Goal: Information Seeking & Learning: Learn about a topic

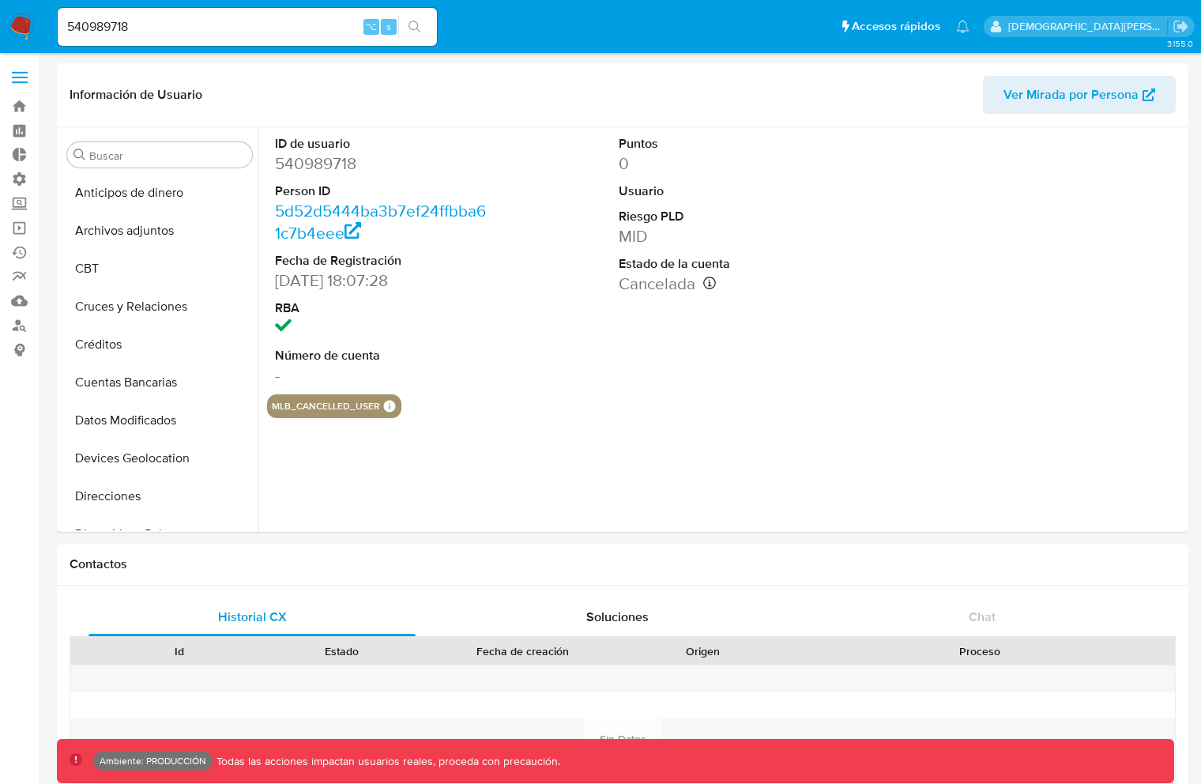
select select "10"
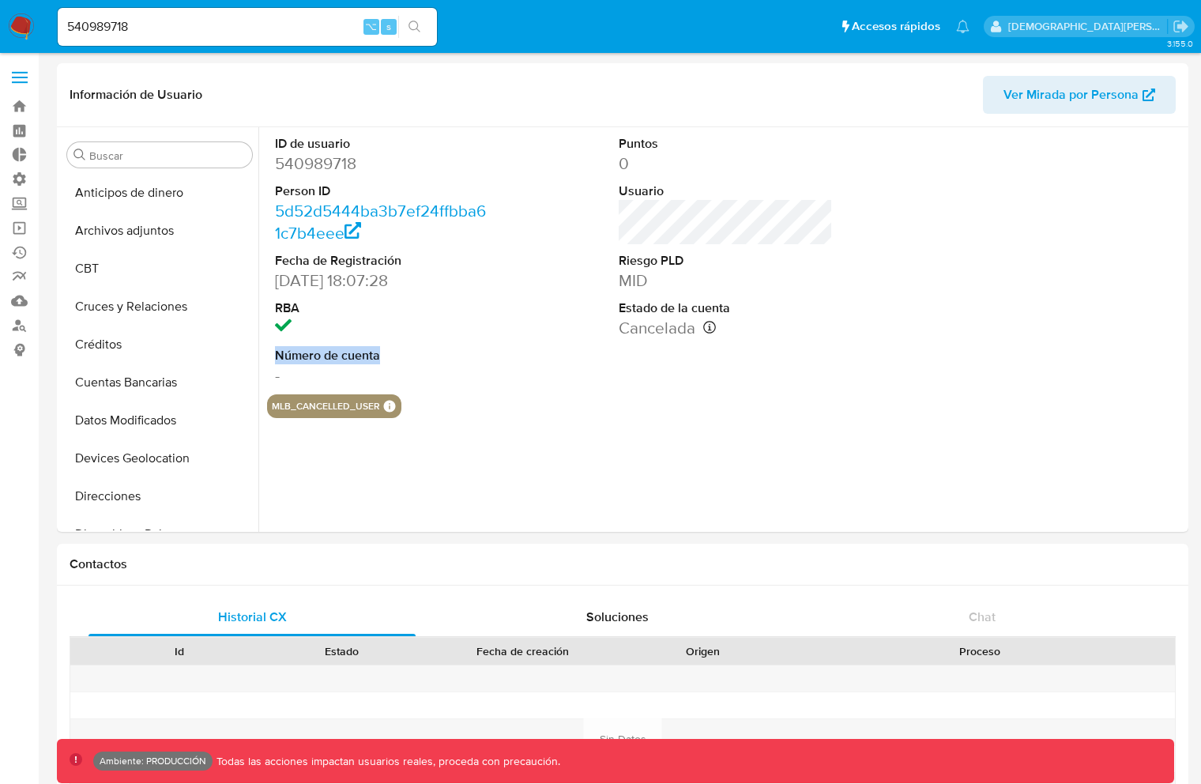
scroll to position [323, 0]
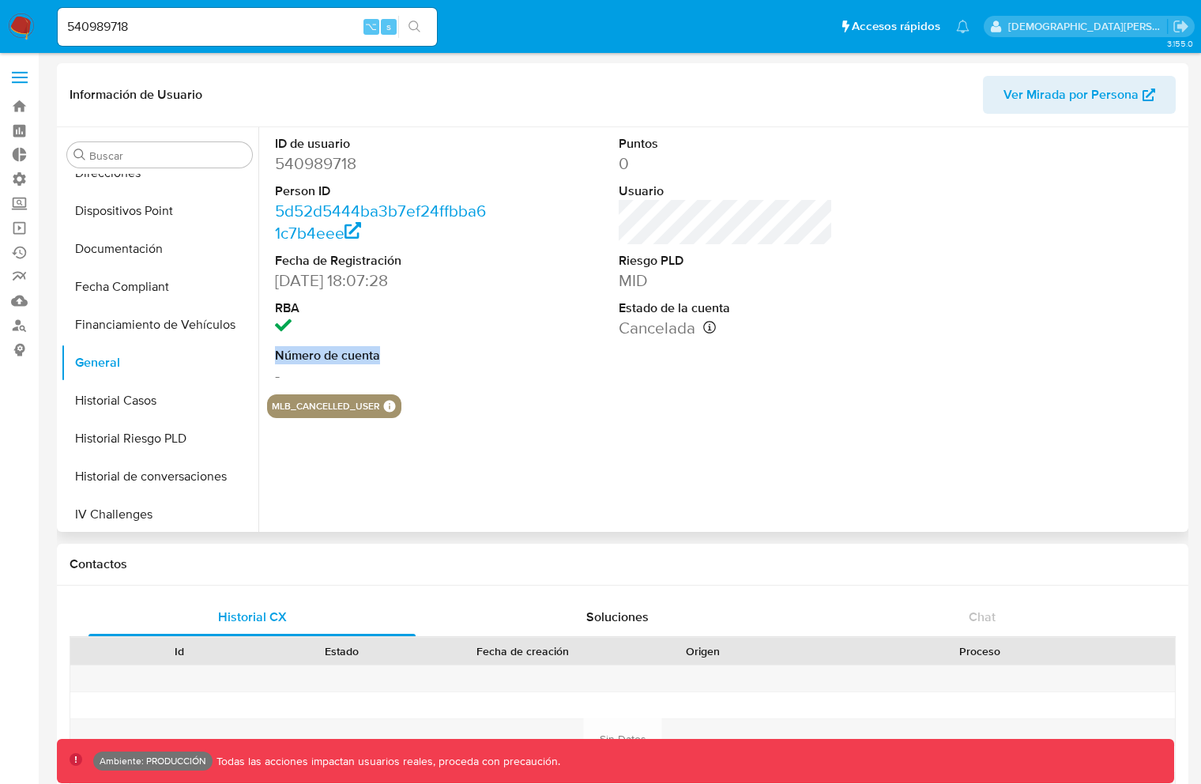
click at [1061, 94] on span "Ver Mirada por Persona" at bounding box center [1071, 95] width 135 height 38
click at [1095, 97] on span "Ver Mirada por Persona" at bounding box center [1071, 95] width 135 height 38
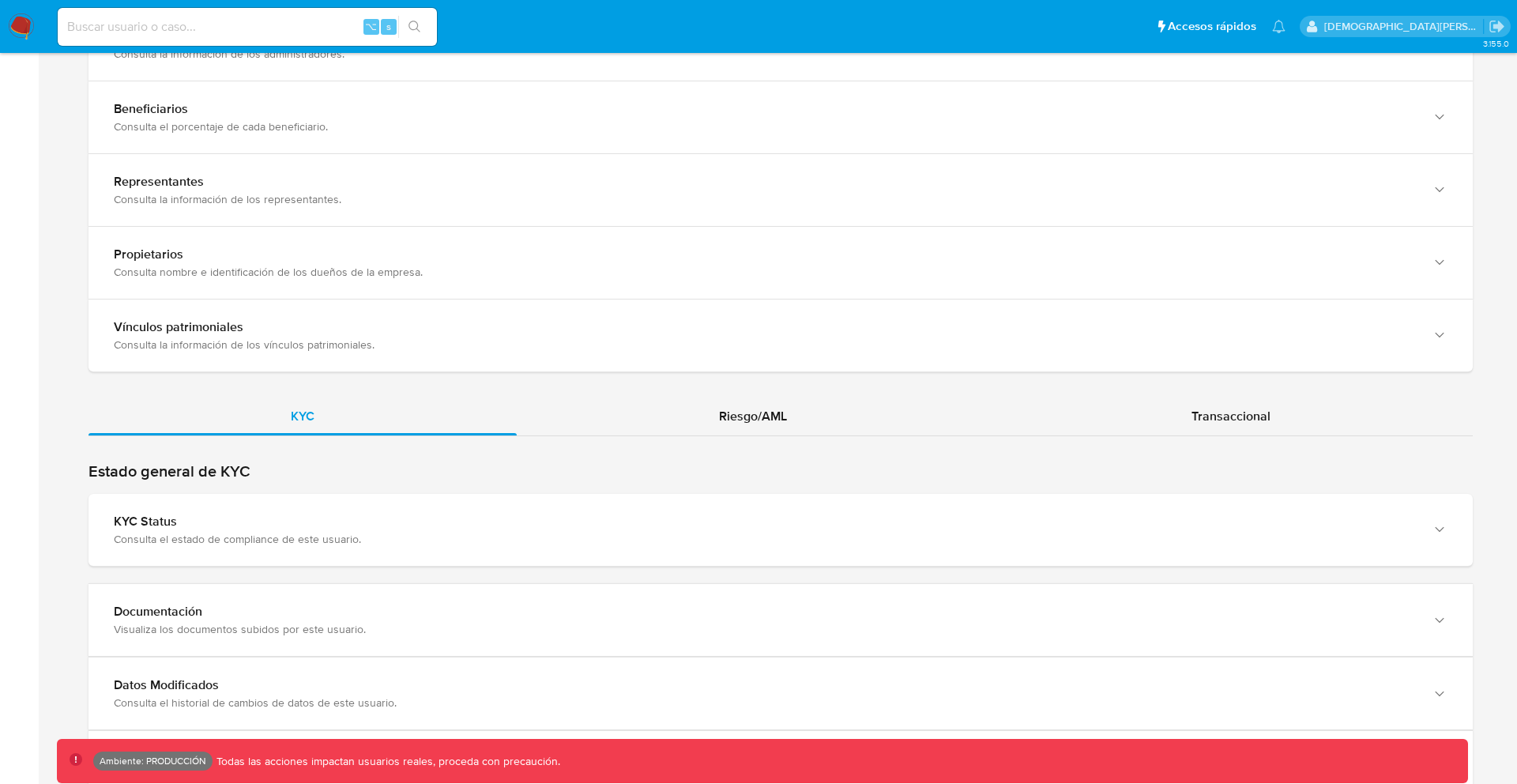
scroll to position [1384, 0]
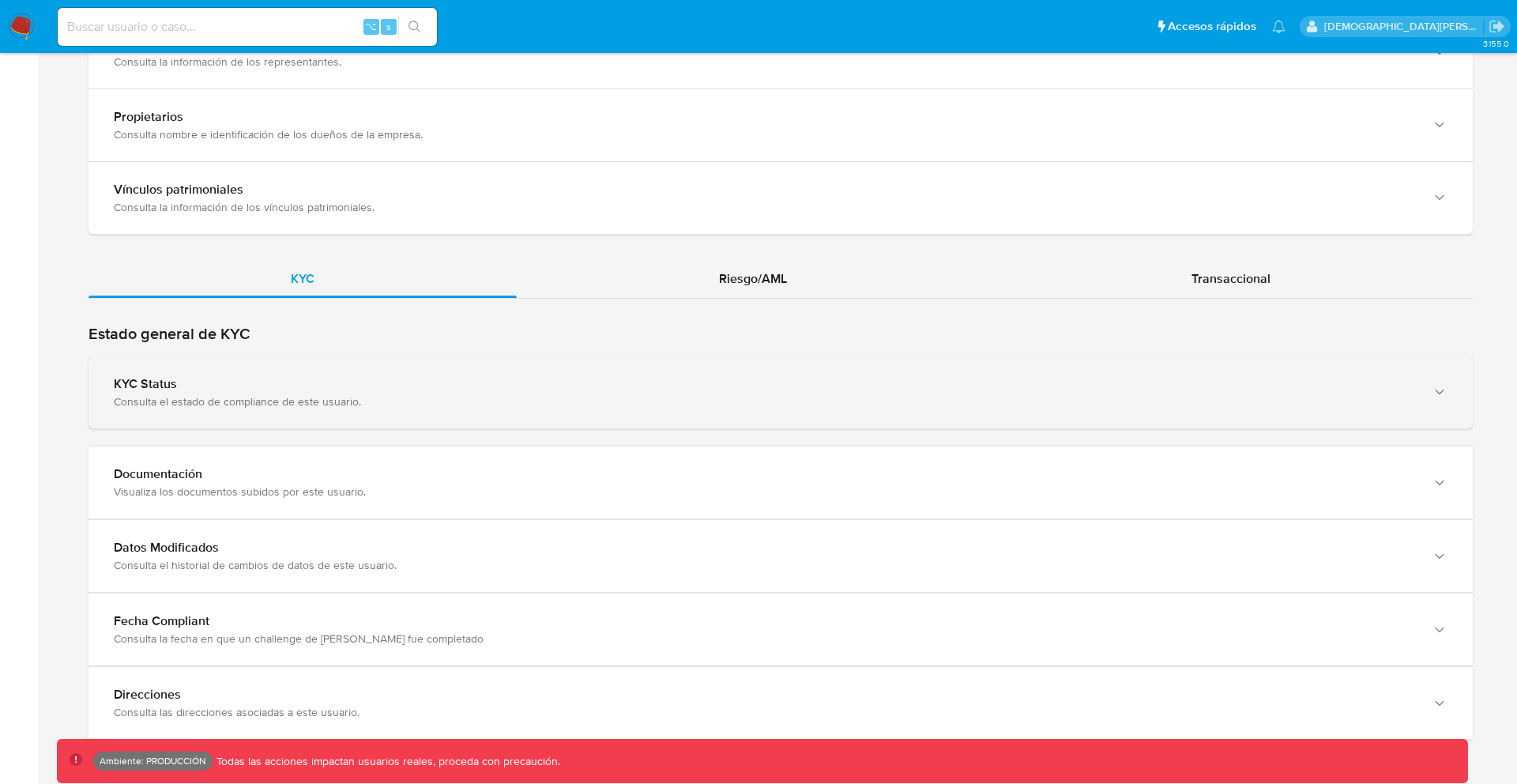
click at [347, 405] on div "KYC Status Consulta el estado de compliance de este usuario." at bounding box center [781, 392] width 1384 height 72
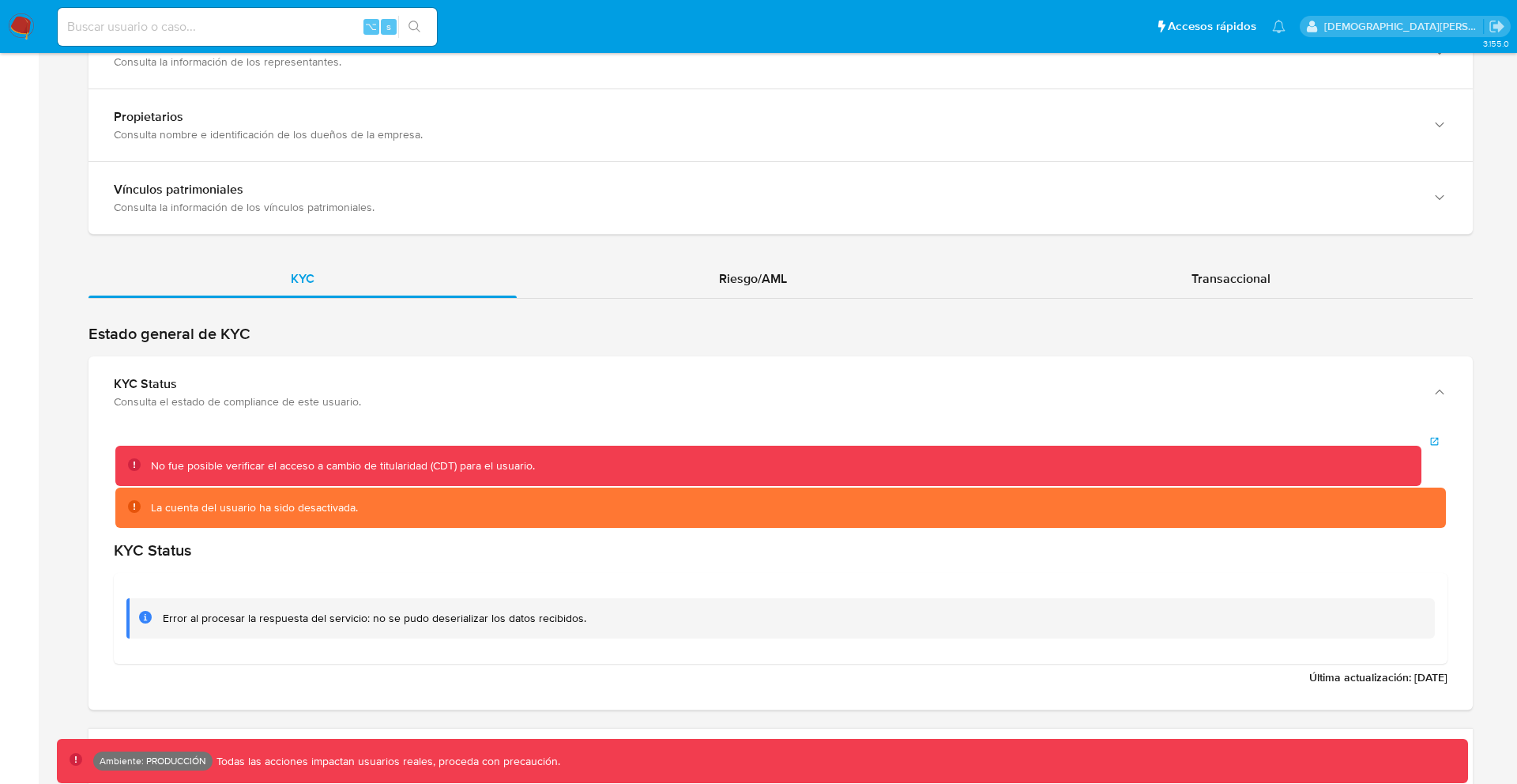
click at [250, 27] on input at bounding box center [247, 27] width 379 height 21
type input "fravega"
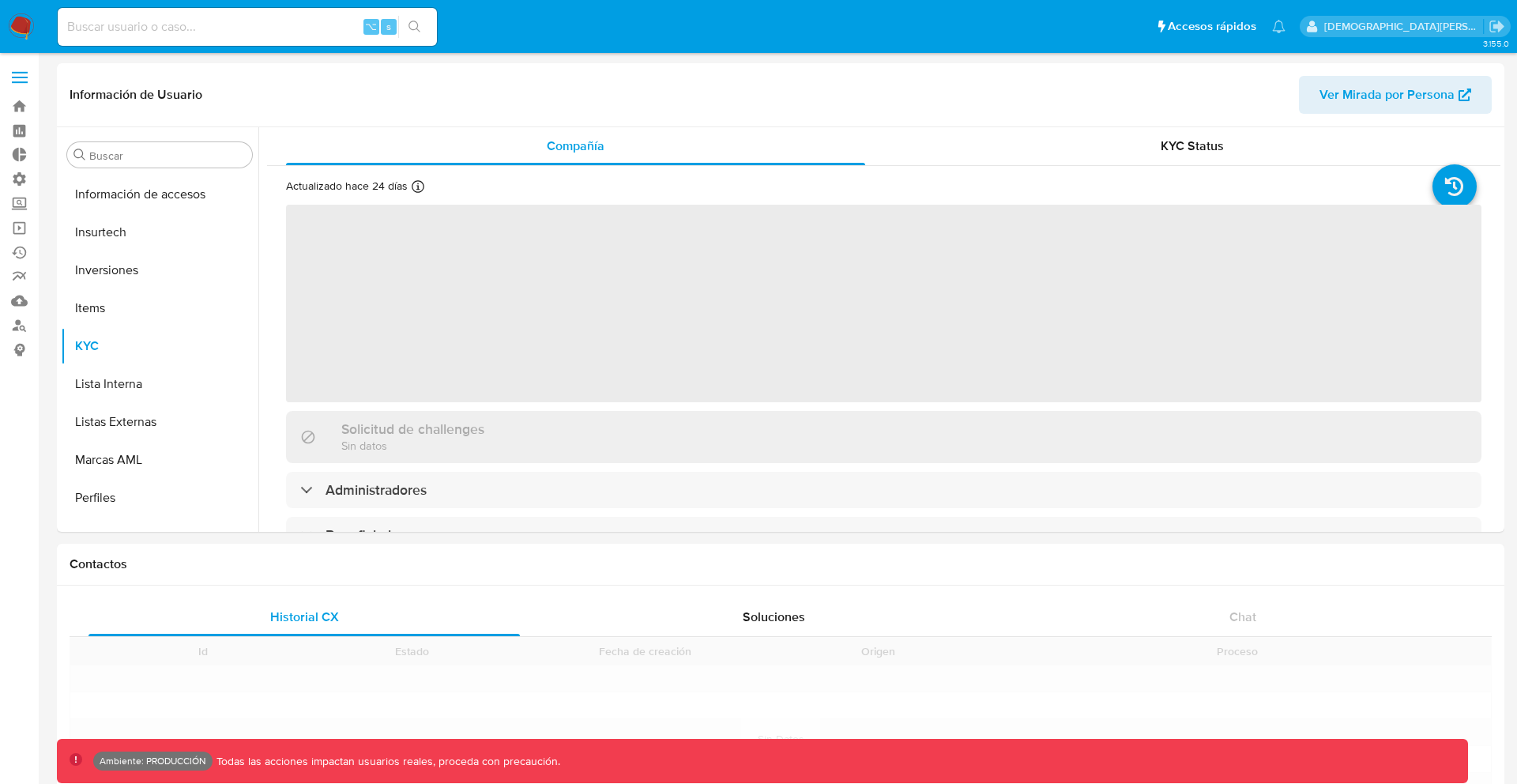
scroll to position [744, 0]
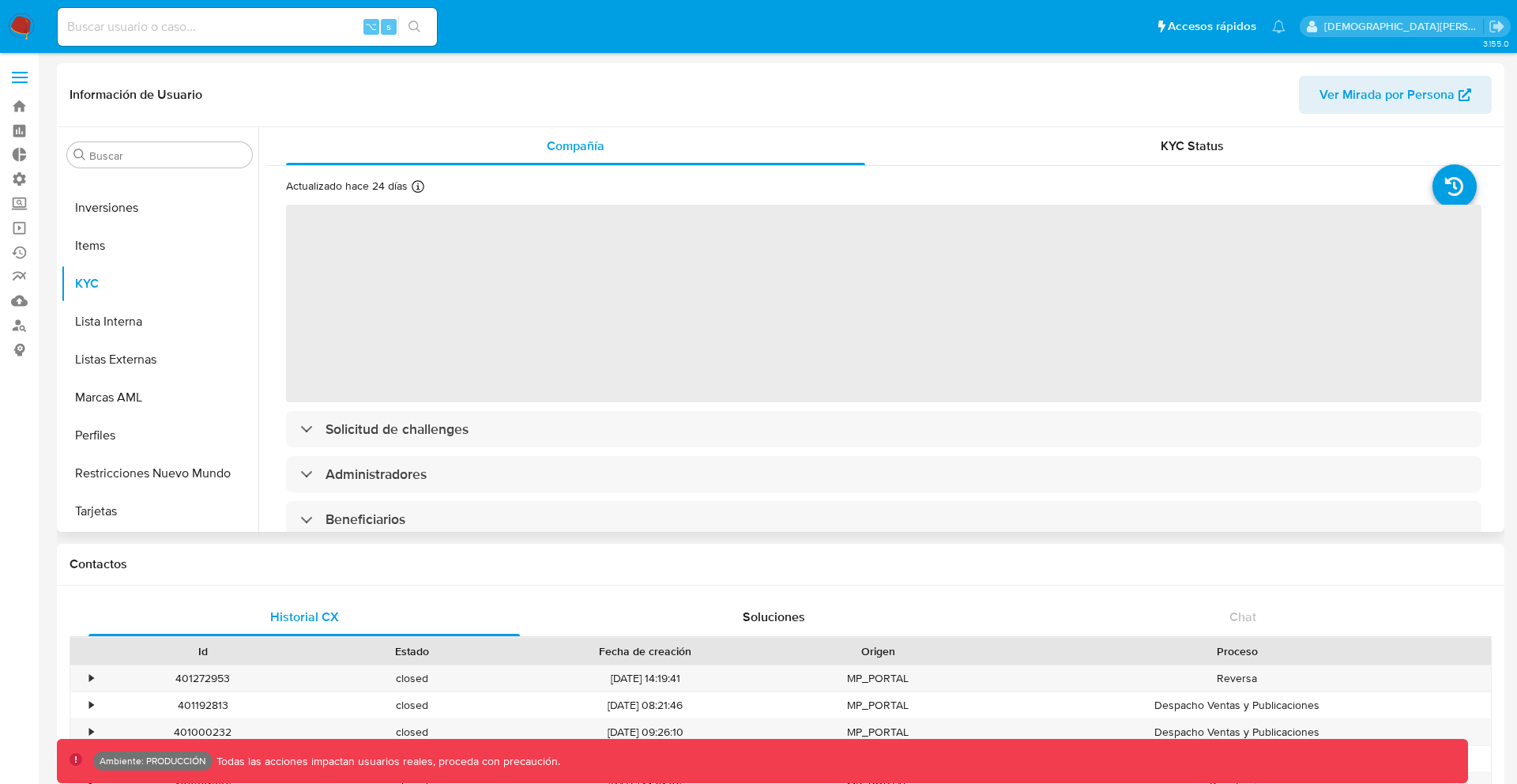
click at [1330, 97] on span "Ver Mirada por Persona" at bounding box center [1387, 95] width 135 height 38
select select "10"
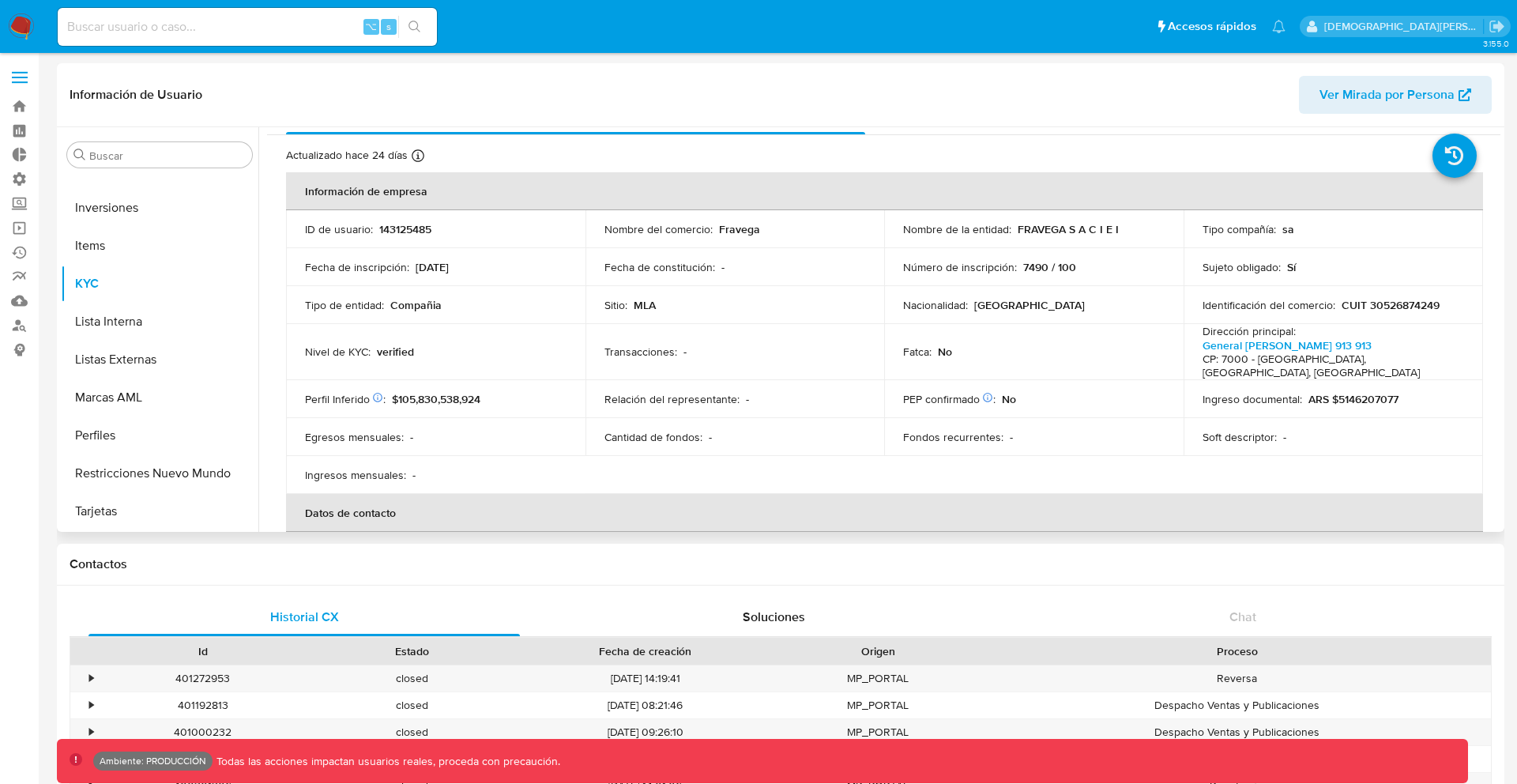
scroll to position [0, 0]
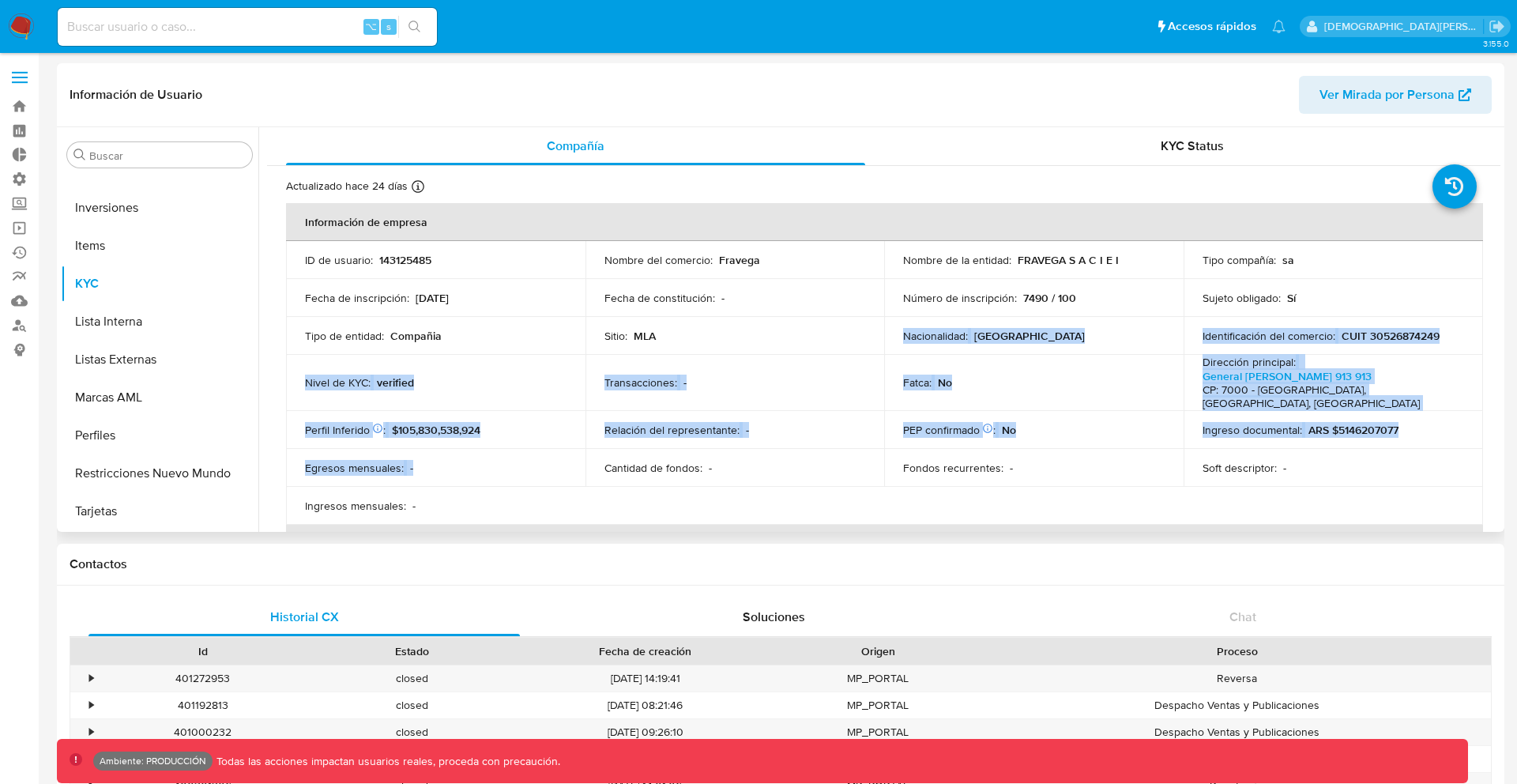
drag, startPoint x: 738, startPoint y: 333, endPoint x: 799, endPoint y: 456, distance: 136.8
click at [799, 454] on tbody "ID de usuario : 143125485 Nombre del comercio : Fravega Nombre de la entidad : …" at bounding box center [884, 383] width 1197 height 284
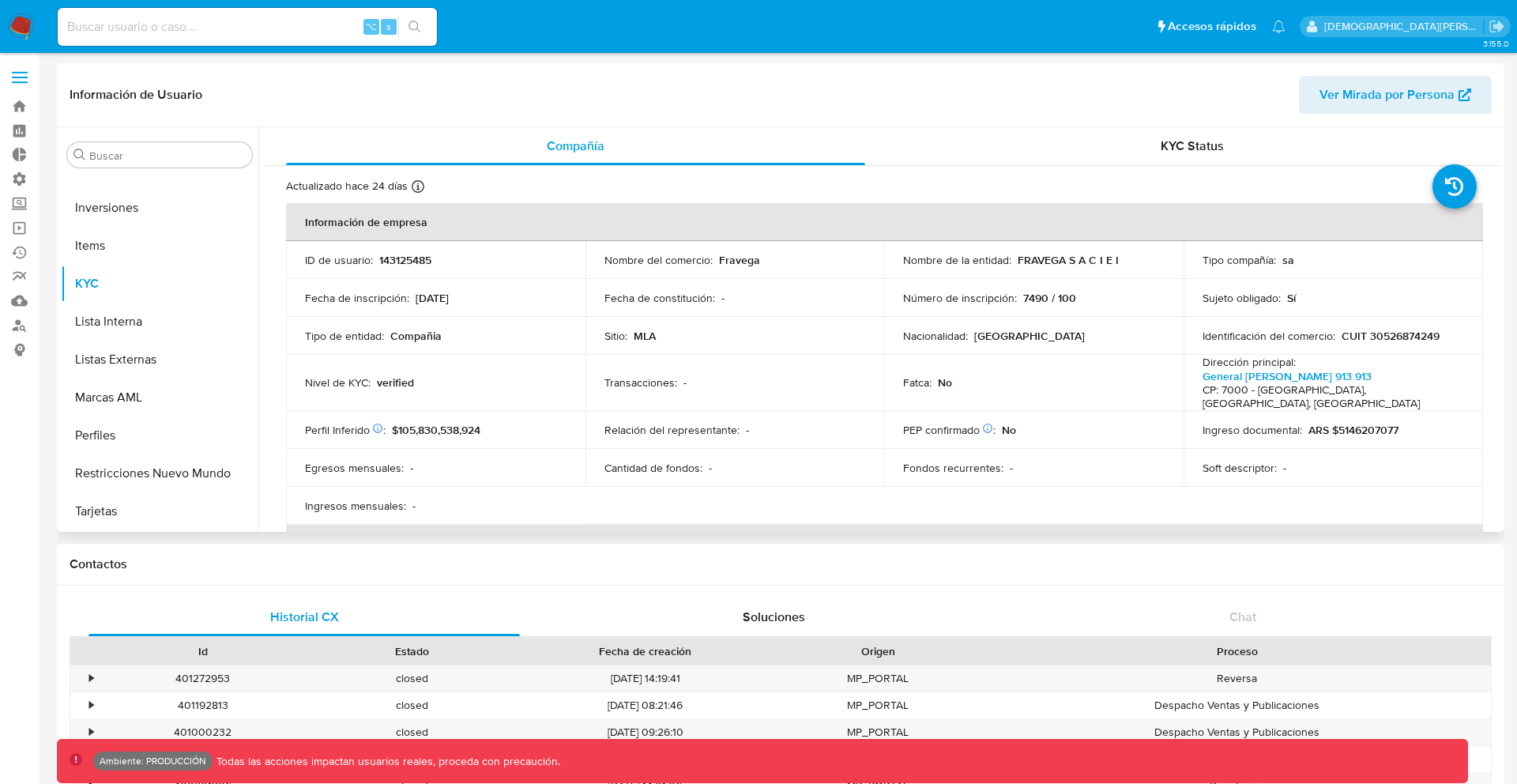
click at [799, 461] on div "Cantidad de fondos : -" at bounding box center [736, 468] width 262 height 14
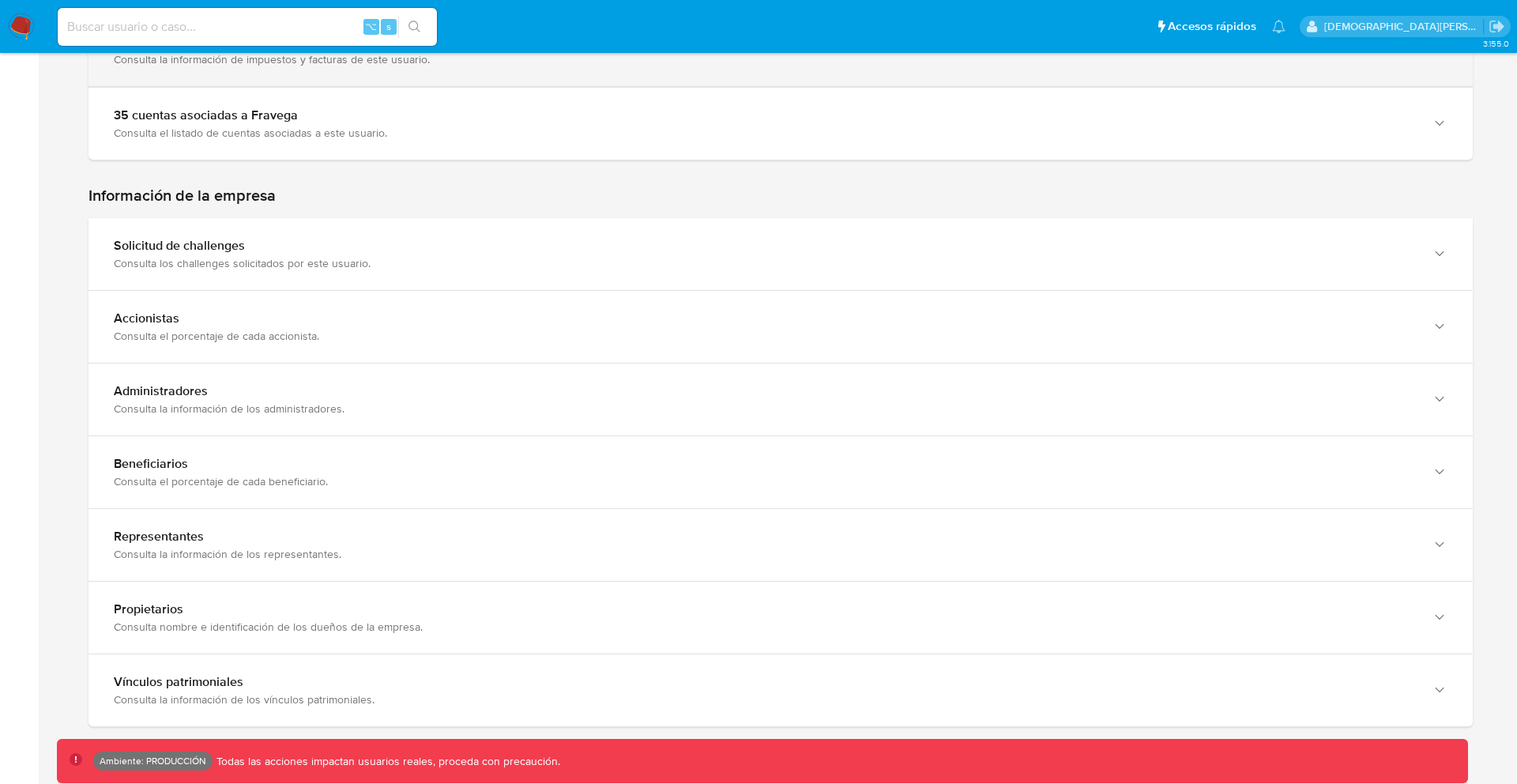
scroll to position [967, 0]
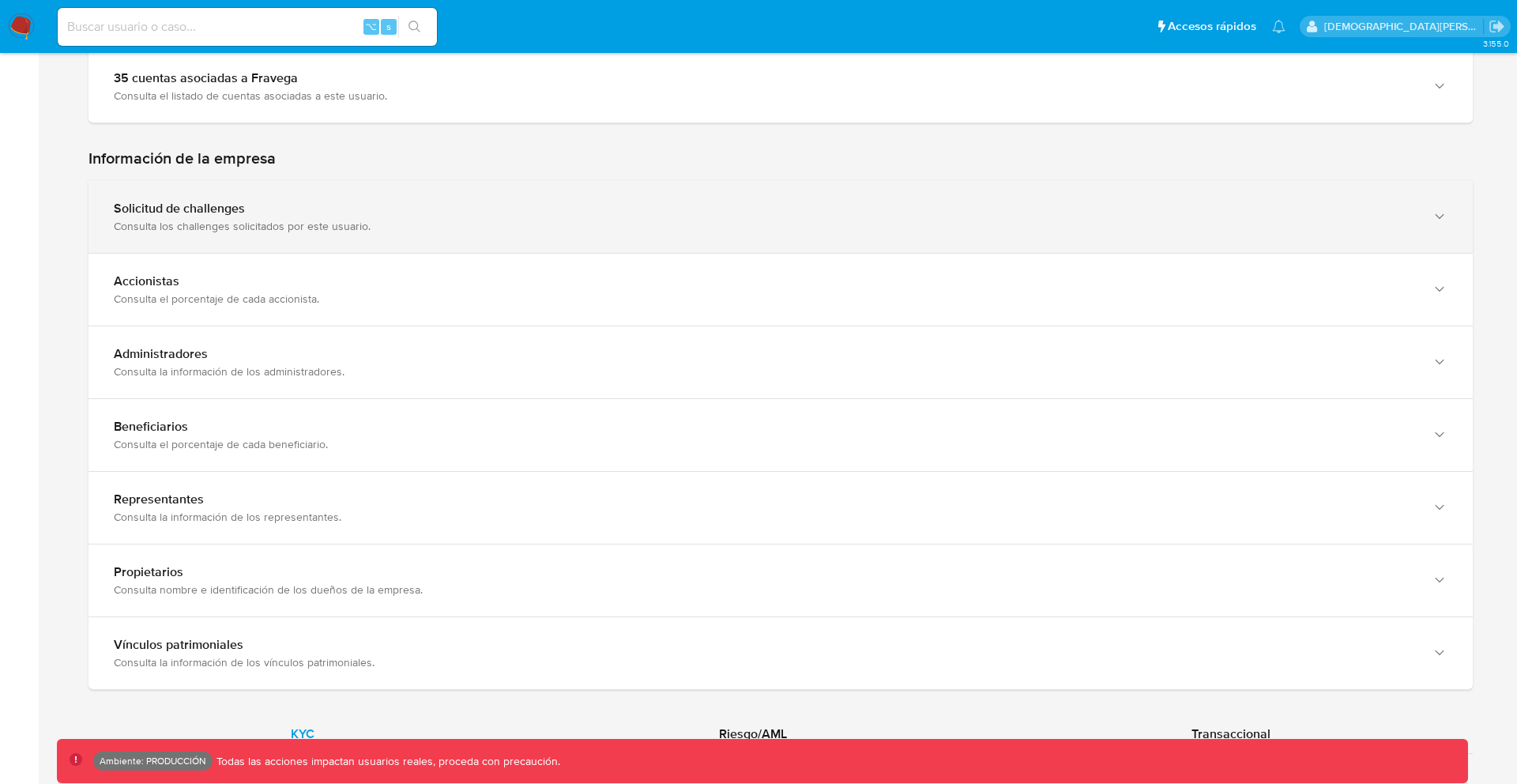
click at [784, 226] on div "Consulta los challenges solicitados por este usuario." at bounding box center [765, 226] width 1302 height 14
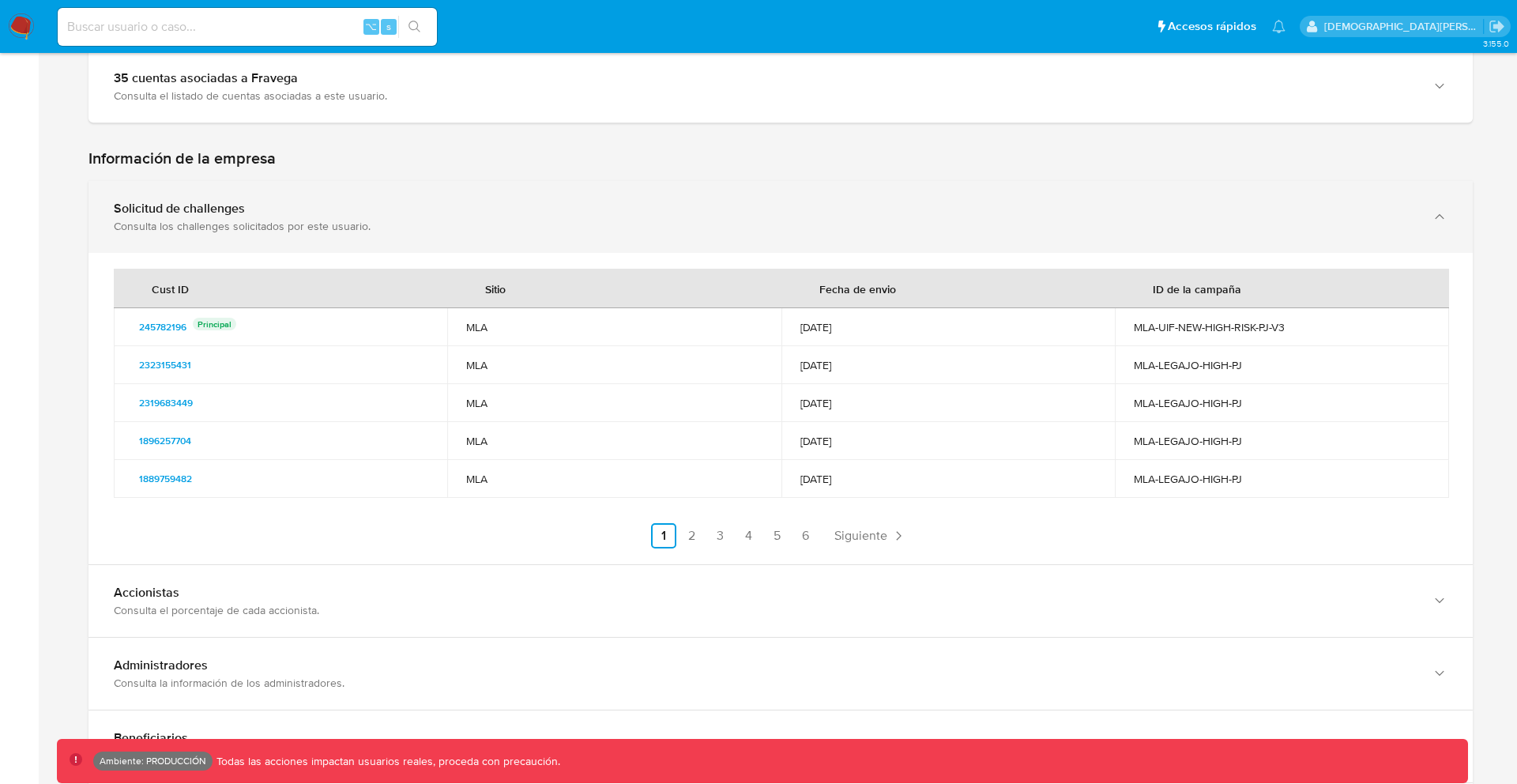
click at [784, 226] on div "Consulta los challenges solicitados por este usuario." at bounding box center [765, 226] width 1302 height 14
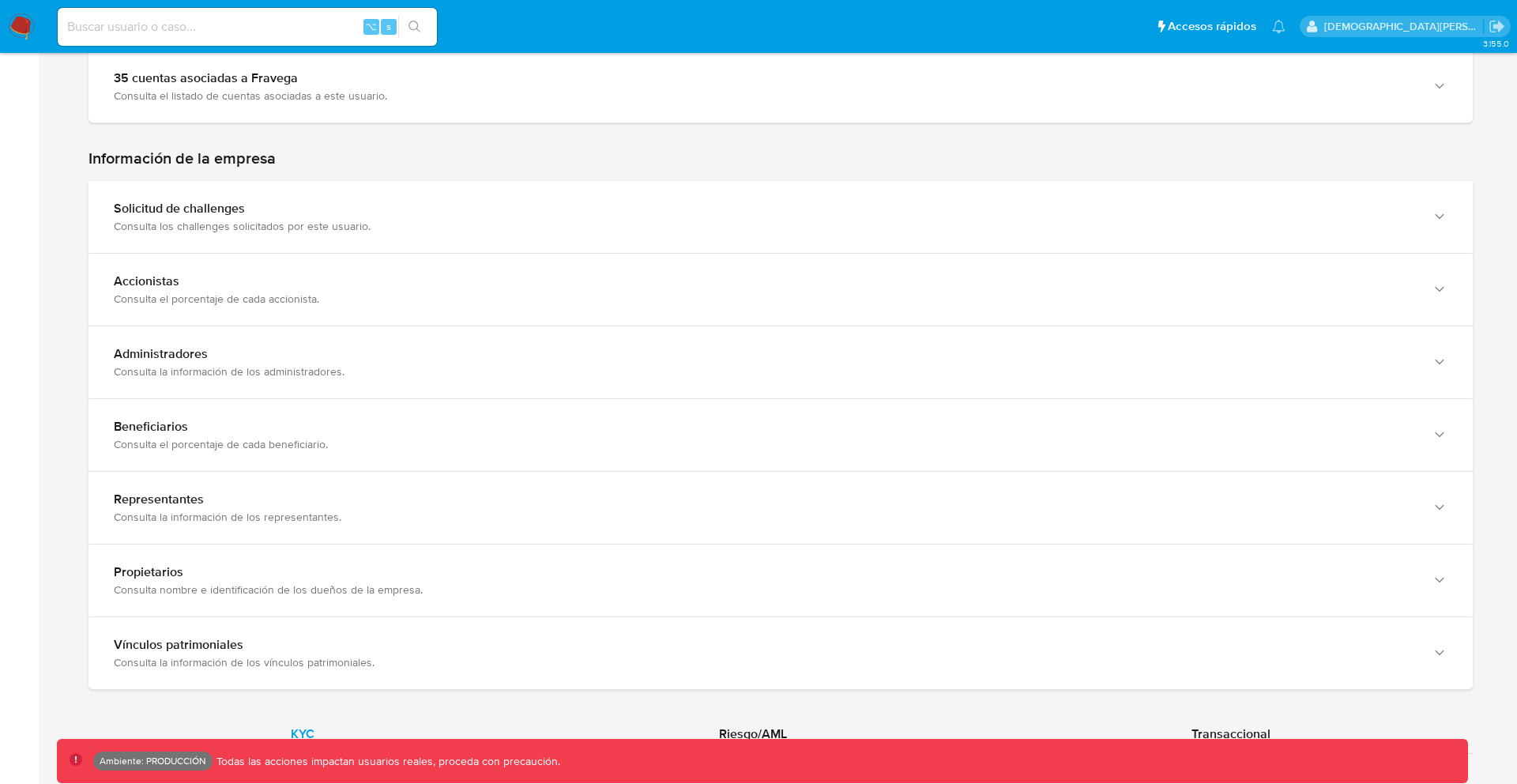
scroll to position [1422, 0]
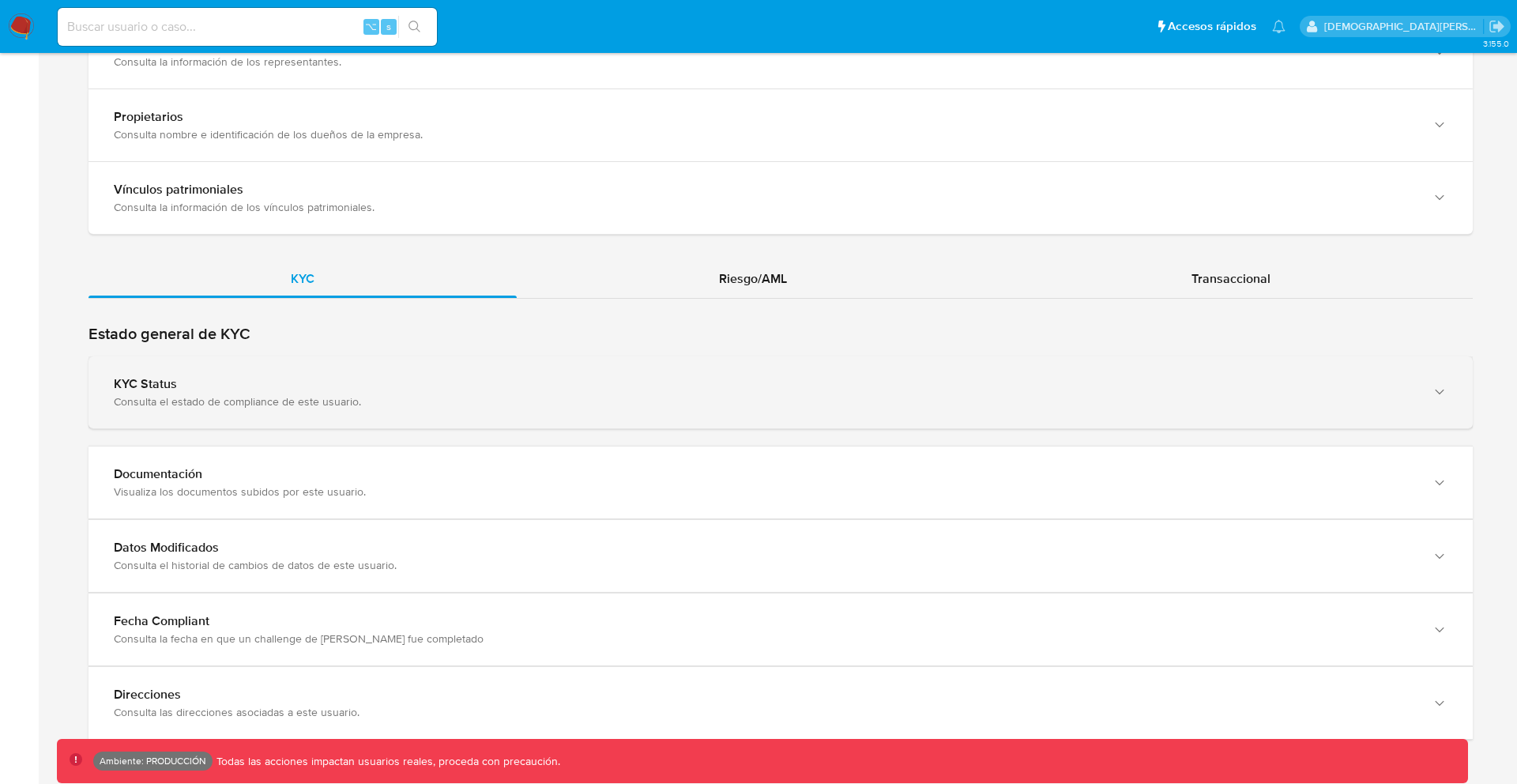
click at [751, 359] on div "KYC Status Consulta el estado de compliance de este usuario." at bounding box center [781, 392] width 1384 height 72
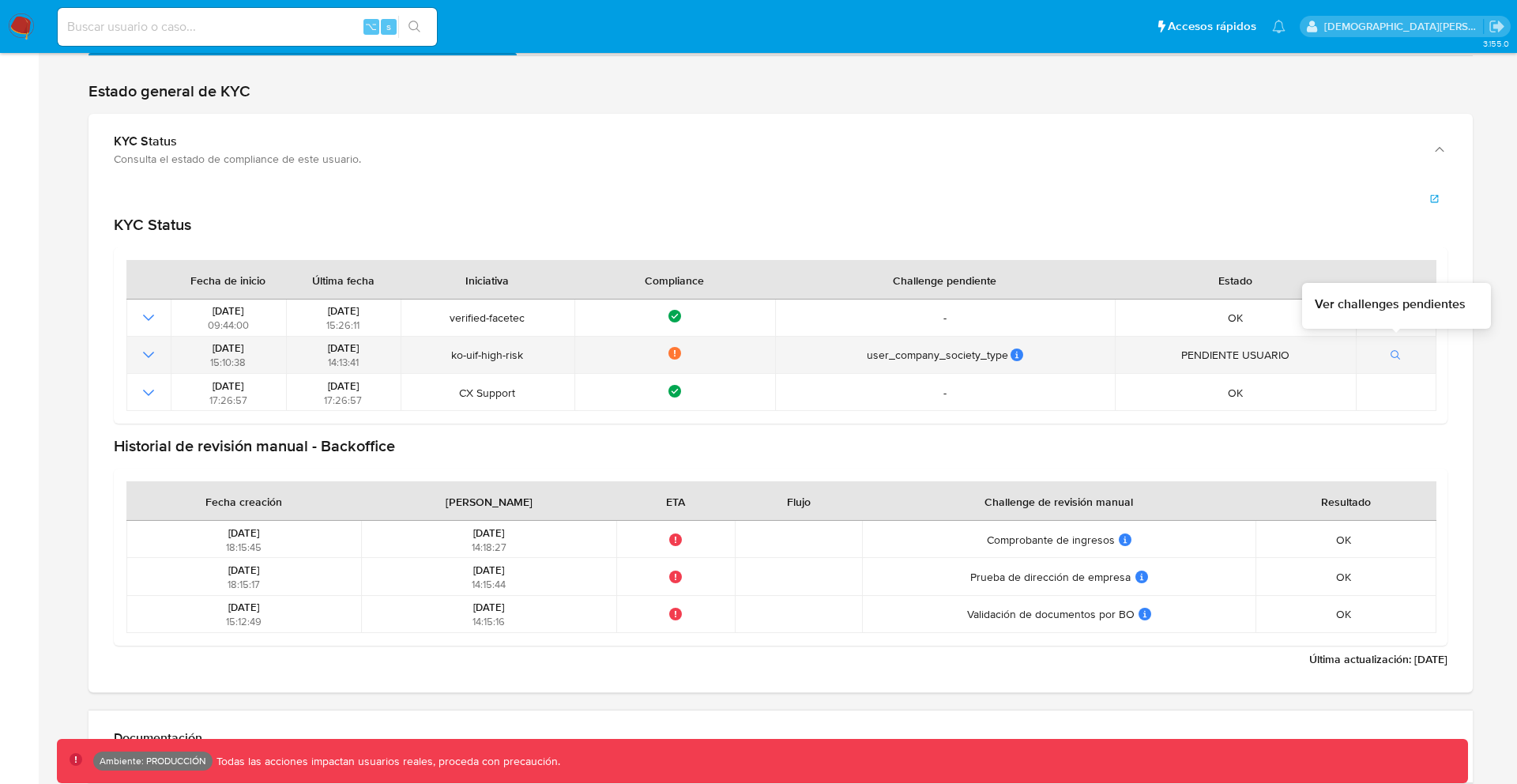
scroll to position [1628, 0]
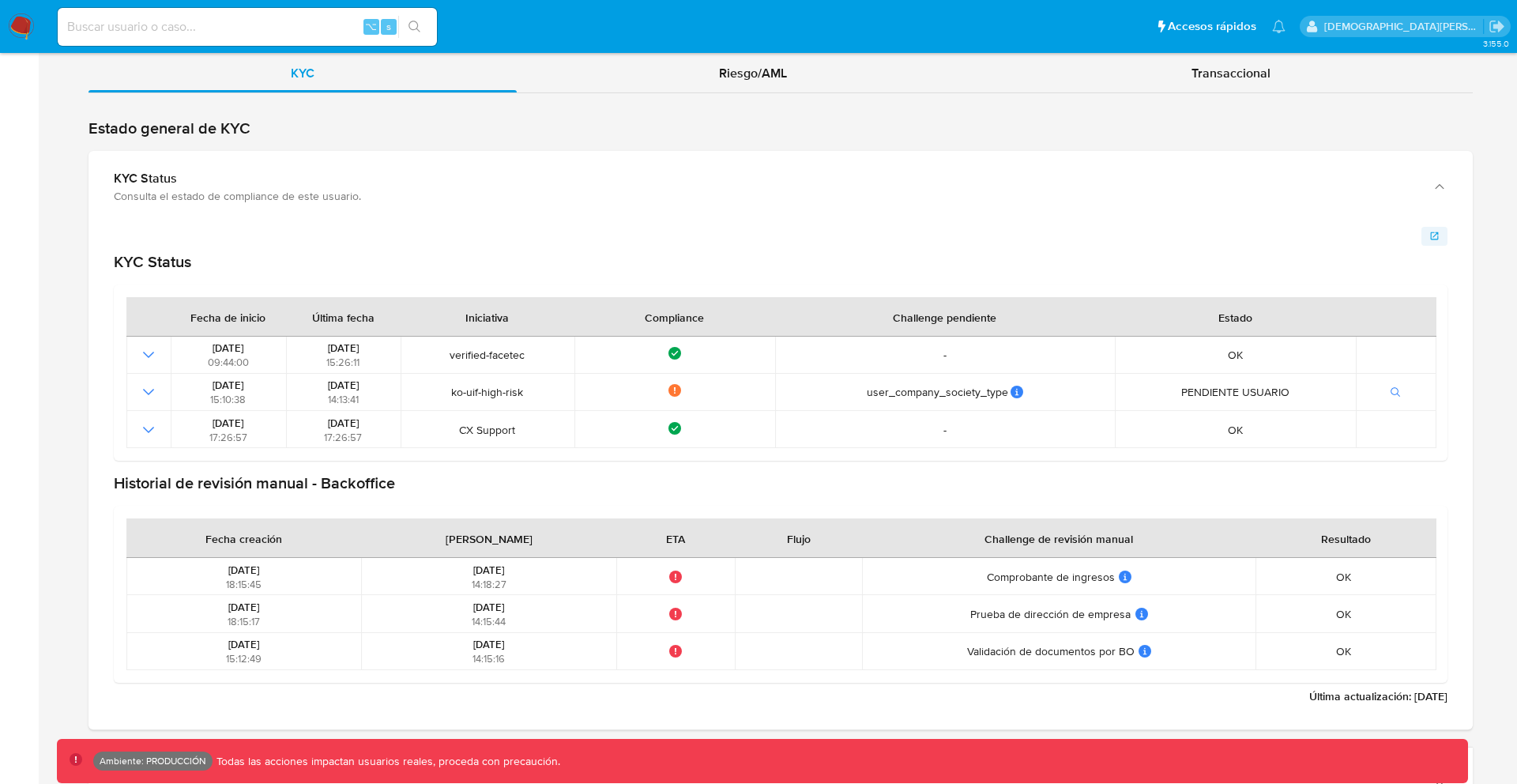
click at [1437, 228] on span "button" at bounding box center [1435, 236] width 11 height 16
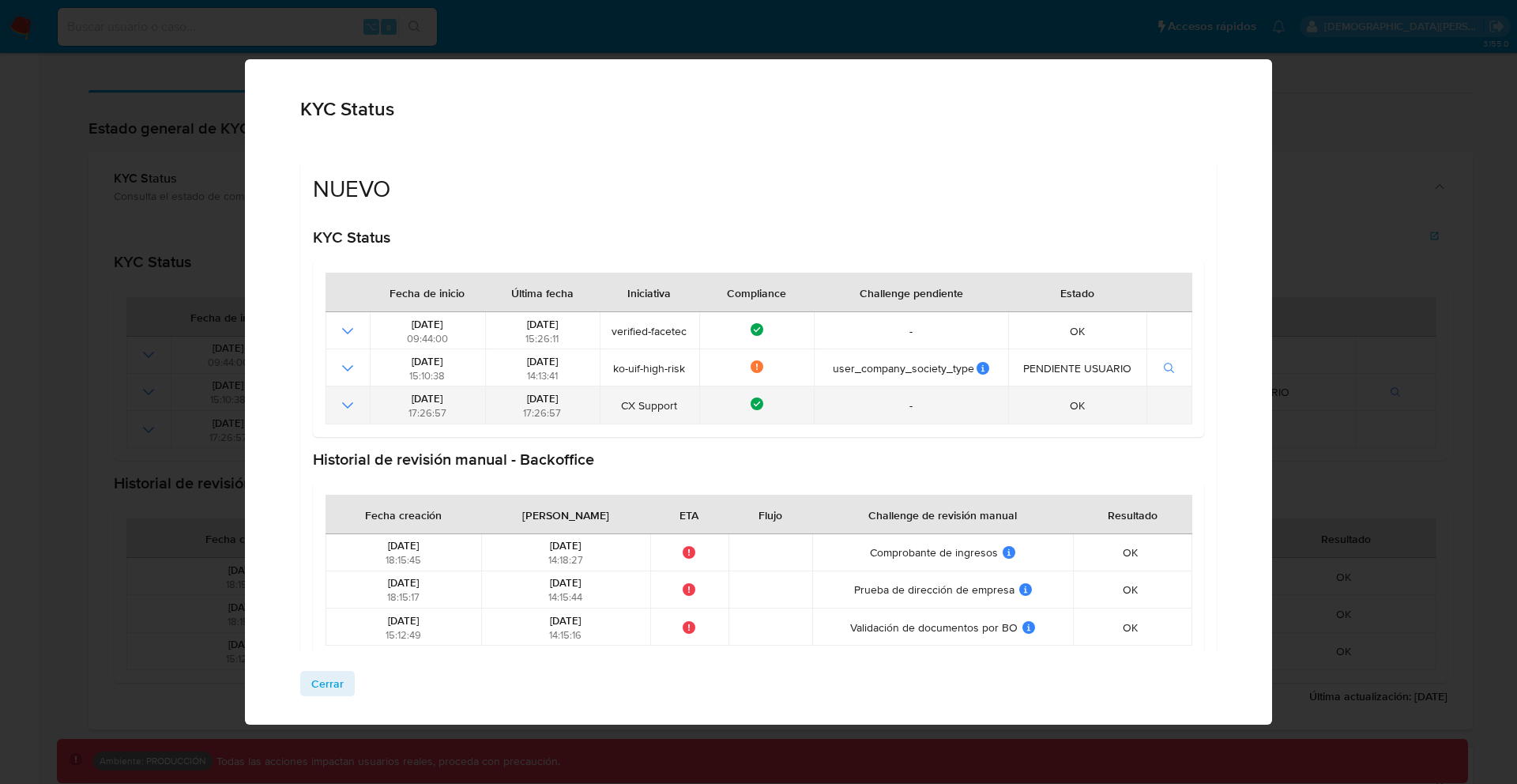
scroll to position [0, 0]
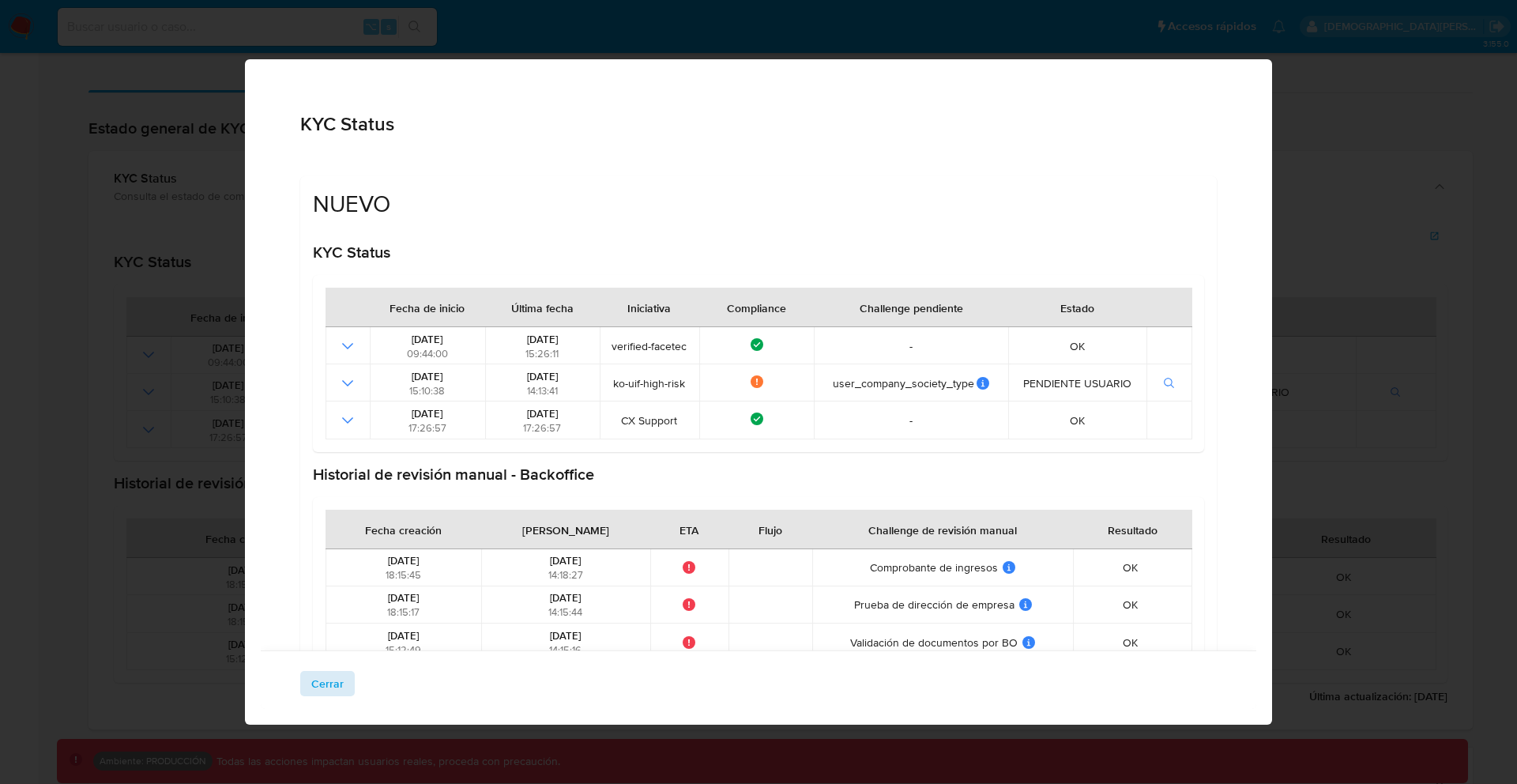
click at [316, 681] on span "Cerrar" at bounding box center [327, 683] width 32 height 22
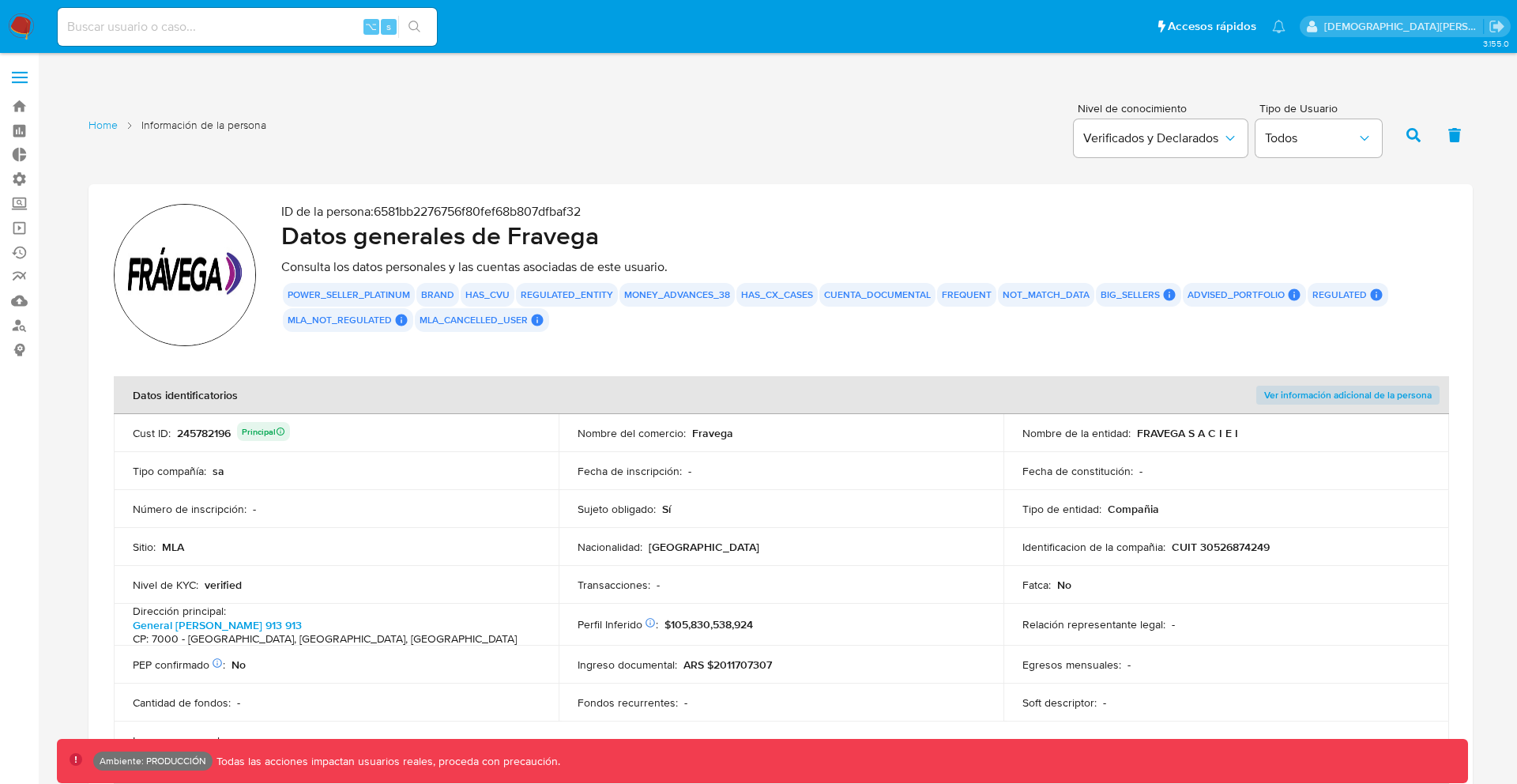
click at [1333, 395] on span "Ver información adicional de la persona" at bounding box center [1348, 395] width 168 height 16
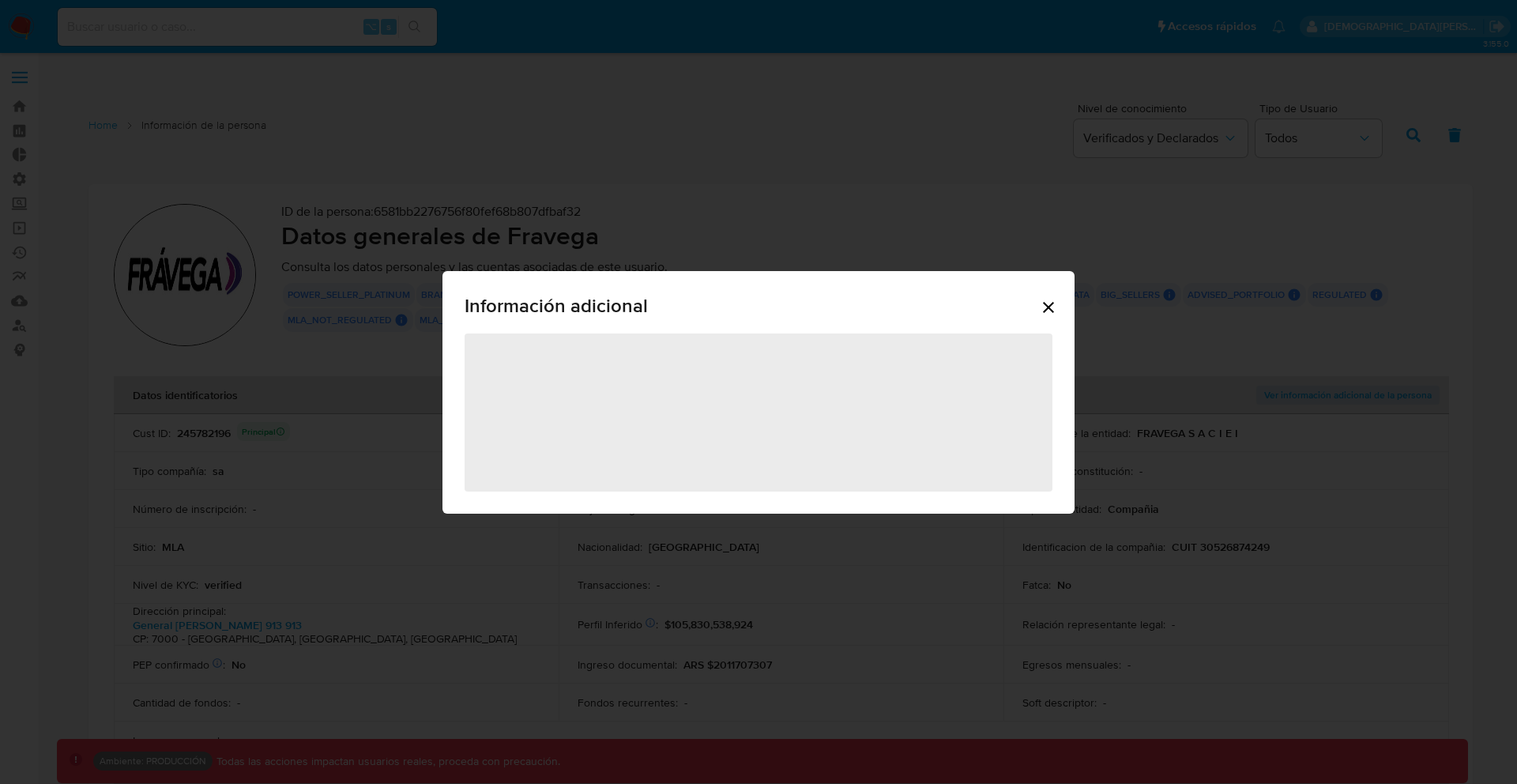
click at [1045, 308] on icon "Cerrar" at bounding box center [1048, 307] width 11 height 11
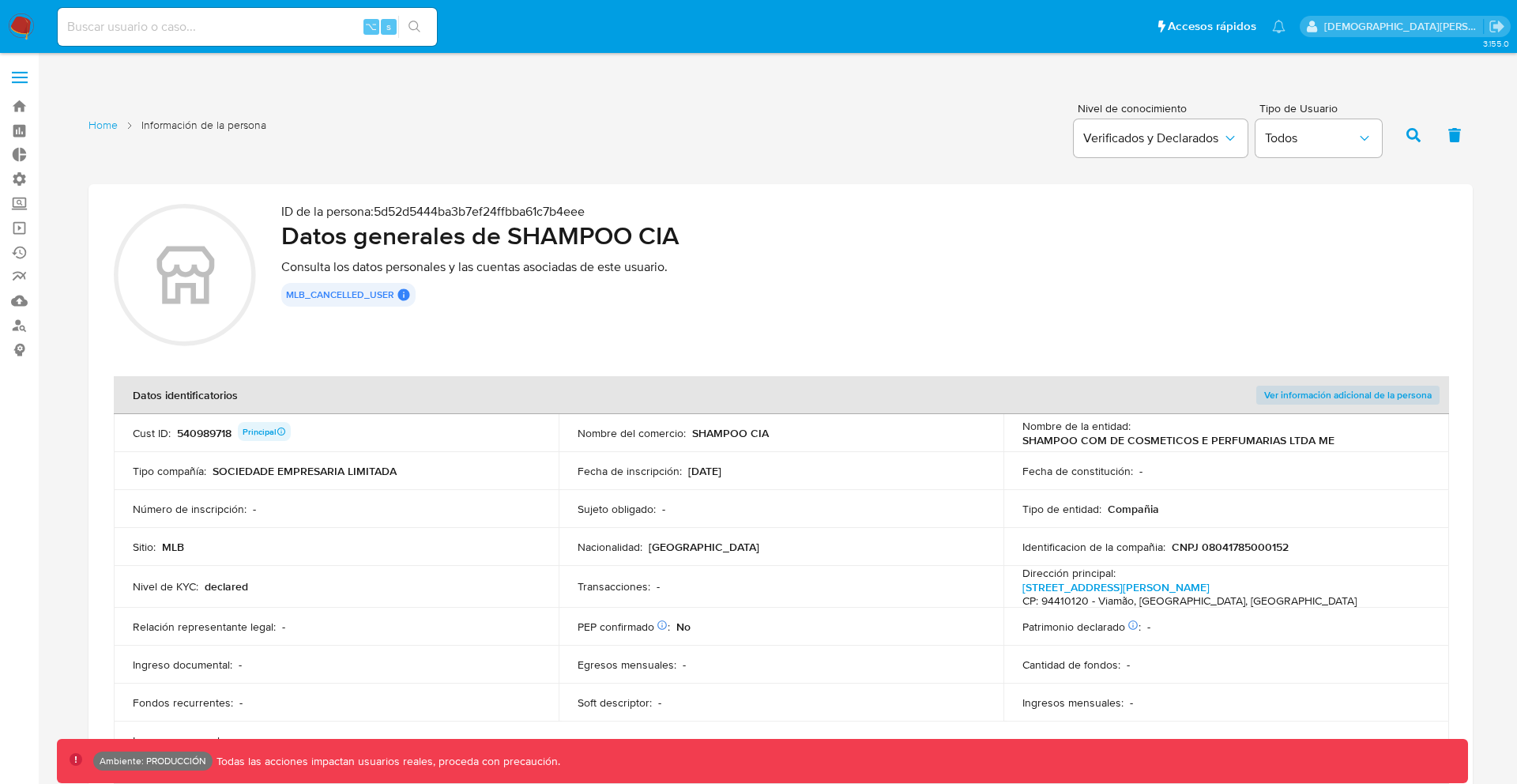
click at [1324, 401] on span "Ver información adicional de la persona" at bounding box center [1348, 395] width 168 height 16
